Goal: Task Accomplishment & Management: Manage account settings

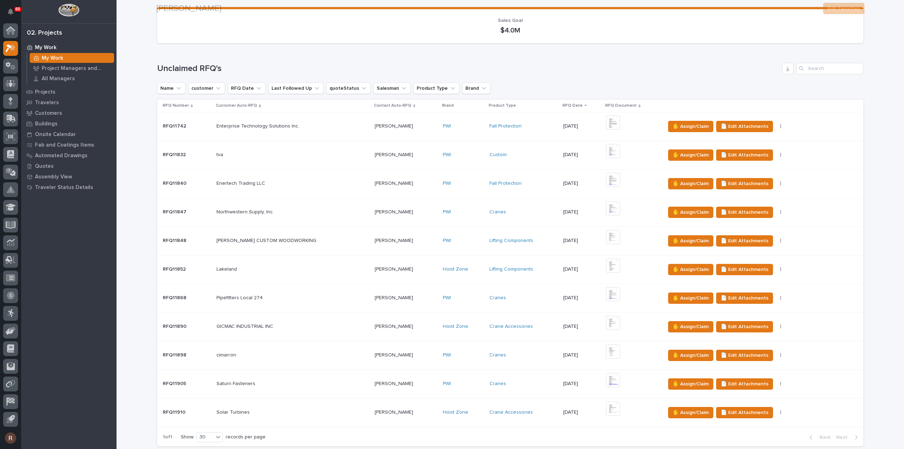
scroll to position [495, 0]
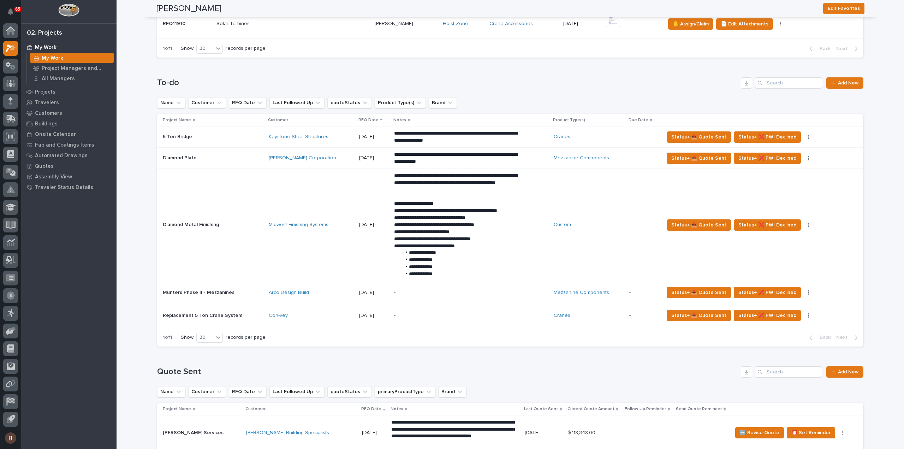
click at [632, 313] on p "-" at bounding box center [643, 316] width 29 height 6
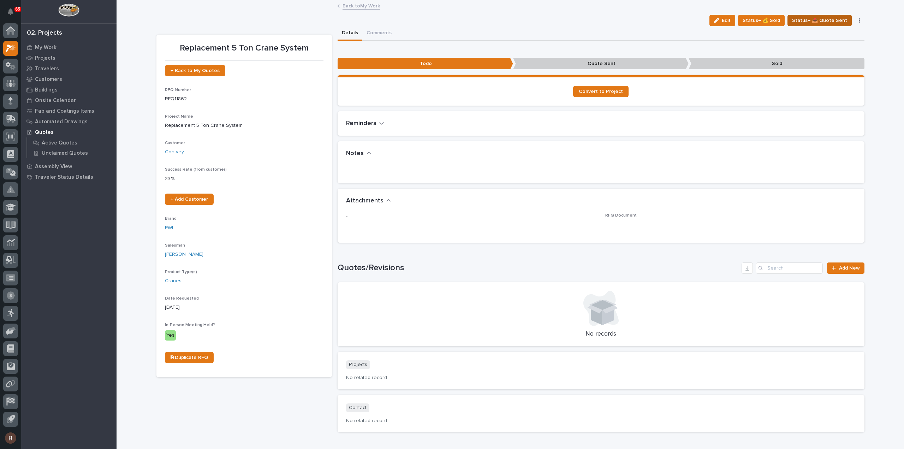
click at [809, 21] on span "Status→ 📤 Quote Sent" at bounding box center [819, 20] width 55 height 8
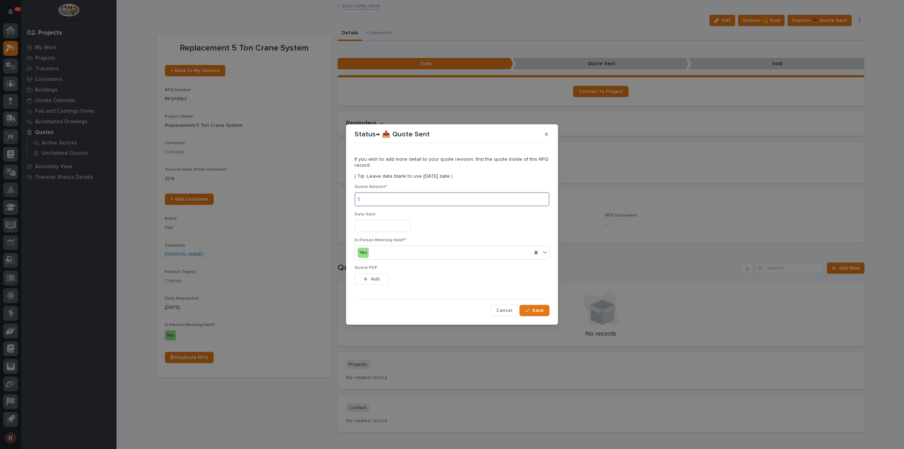
click at [377, 198] on input at bounding box center [452, 199] width 195 height 14
type input "214602"
click at [368, 224] on input "text" at bounding box center [383, 226] width 56 height 12
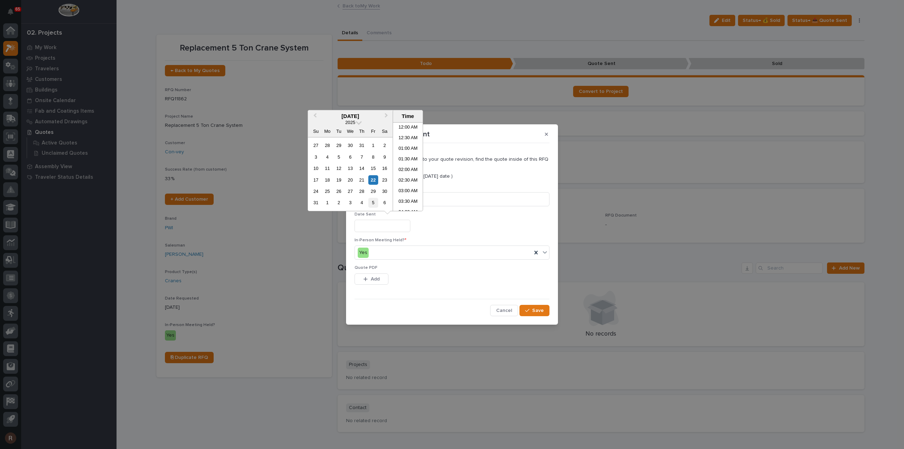
scroll to position [258, 0]
click at [376, 176] on div "22" at bounding box center [373, 180] width 10 height 10
type input "**********"
click at [371, 279] on span "Add" at bounding box center [375, 279] width 9 height 6
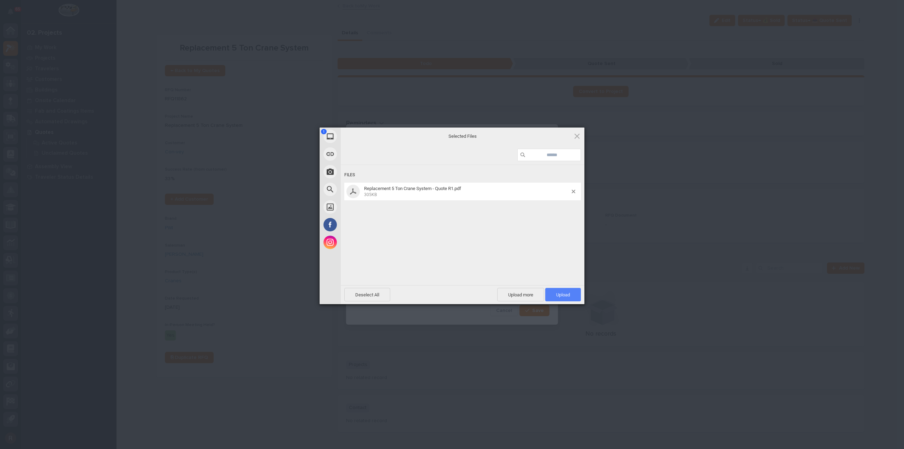
click at [573, 291] on span "Upload 1" at bounding box center [563, 294] width 36 height 13
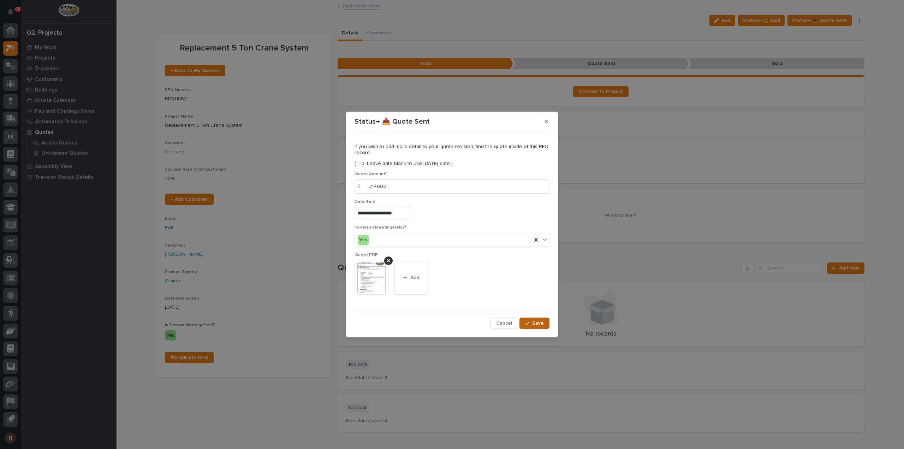
click at [542, 318] on button "Save" at bounding box center [535, 323] width 30 height 11
